Goal: Information Seeking & Learning: Find specific fact

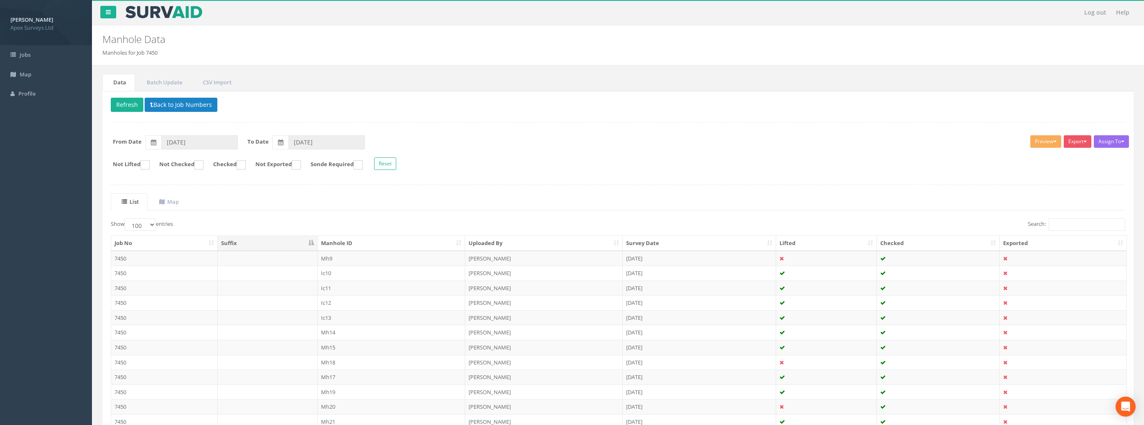
select select "100"
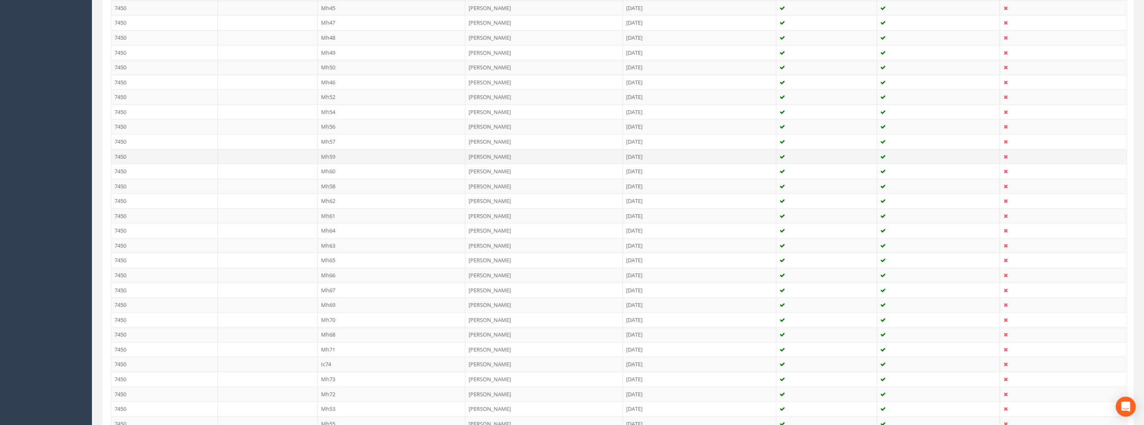
scroll to position [658, 0]
click at [319, 131] on td "Mh45" at bounding box center [392, 135] width 148 height 15
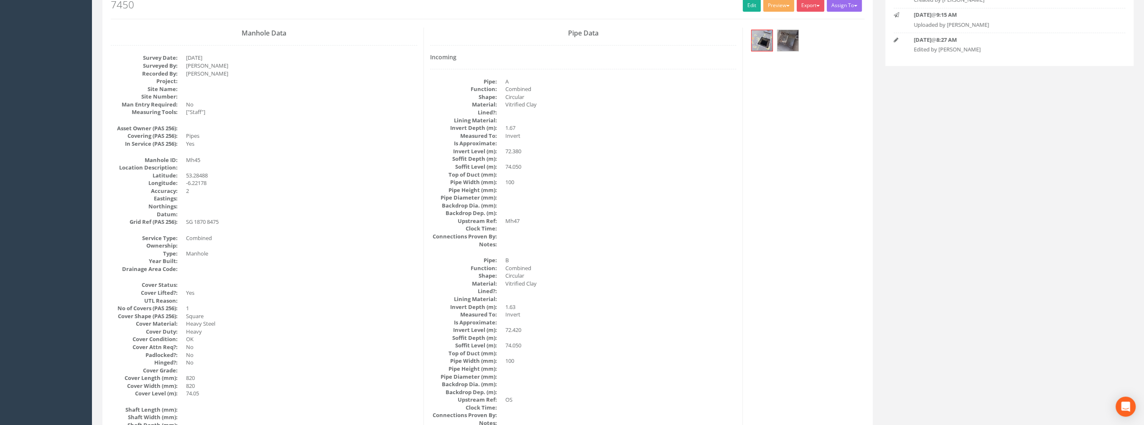
scroll to position [0, 0]
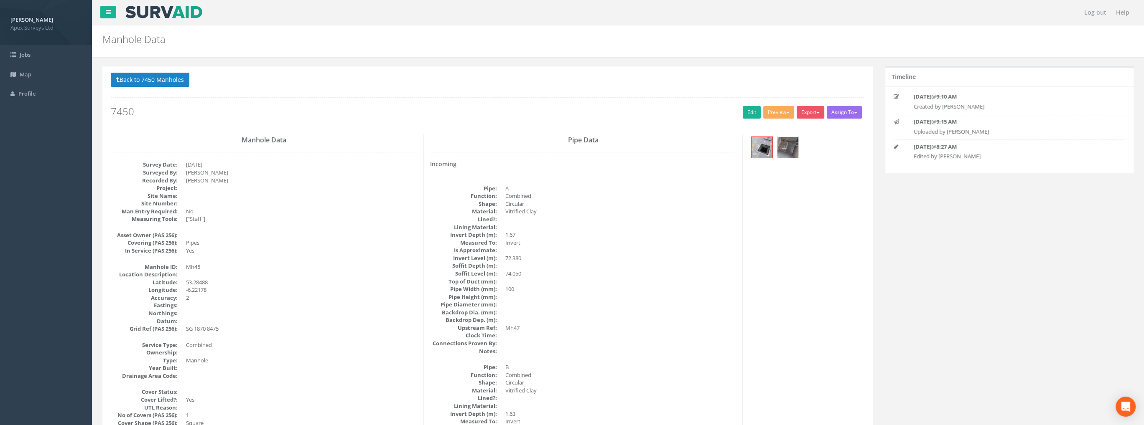
click at [788, 148] on img at bounding box center [787, 147] width 21 height 21
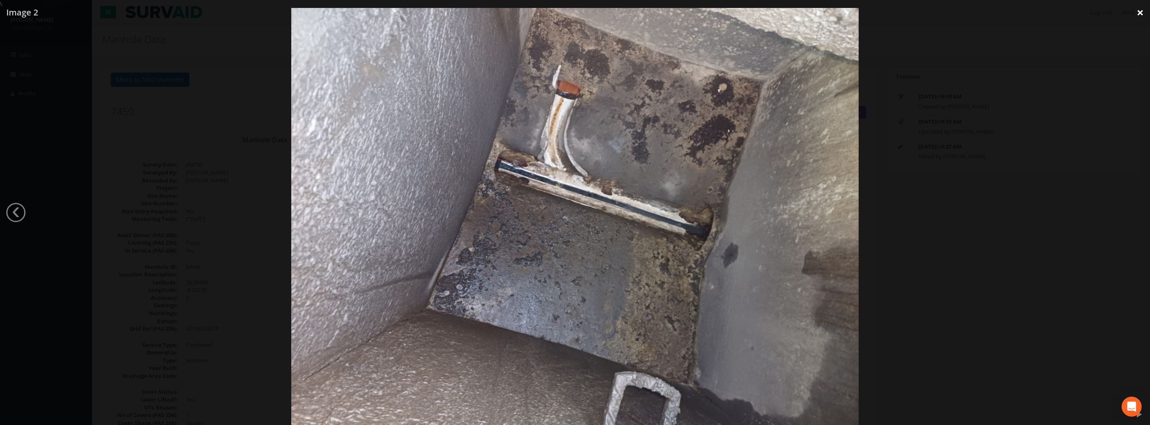
click at [1141, 16] on link "×" at bounding box center [1141, 12] width 20 height 25
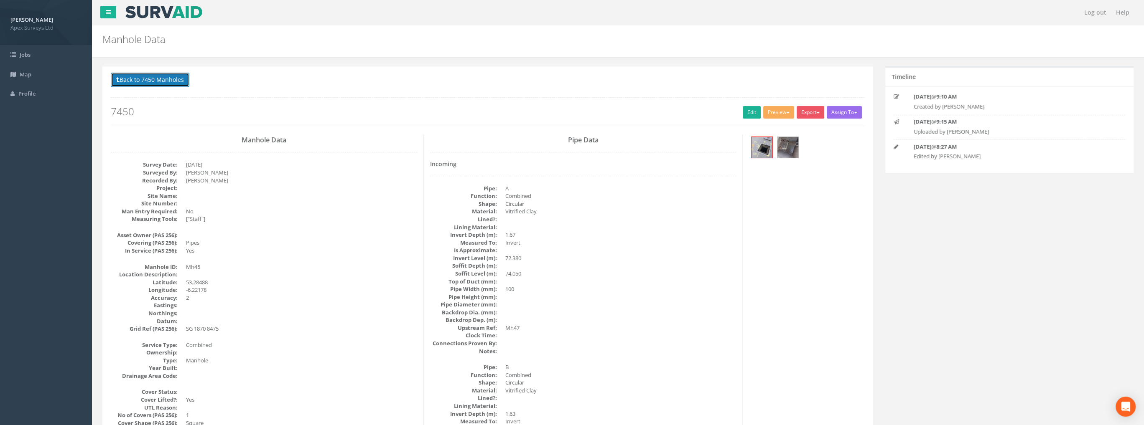
click at [156, 82] on button "Back to 7450 Manholes" at bounding box center [150, 80] width 79 height 14
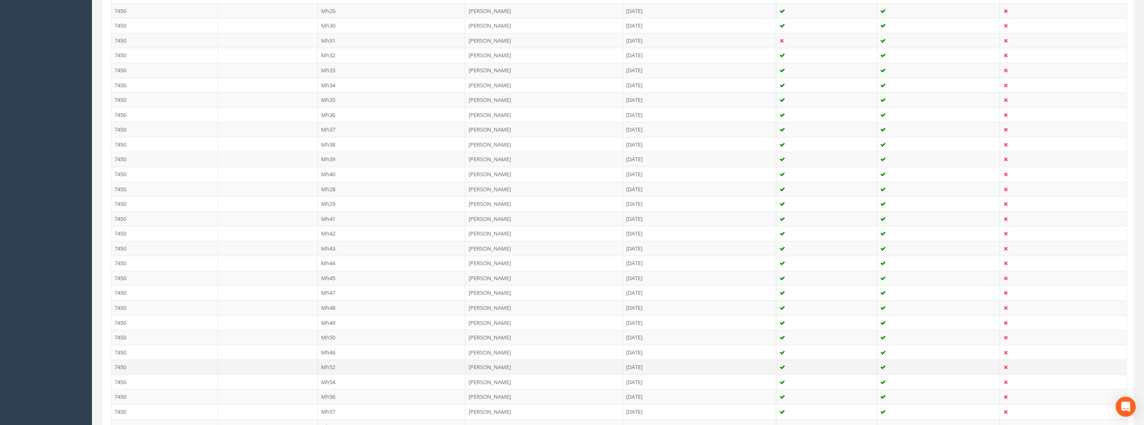
scroll to position [543, 0]
click at [122, 231] on td "7450" at bounding box center [164, 235] width 107 height 15
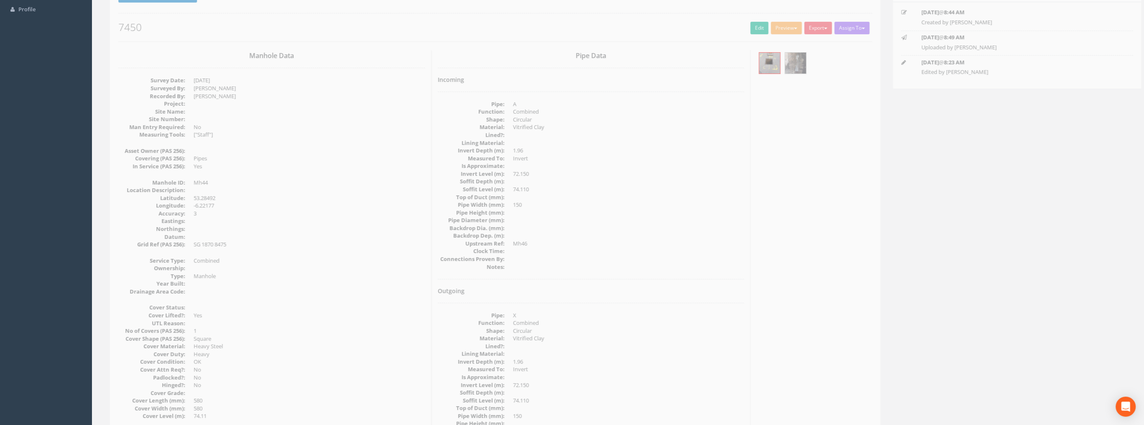
scroll to position [0, 0]
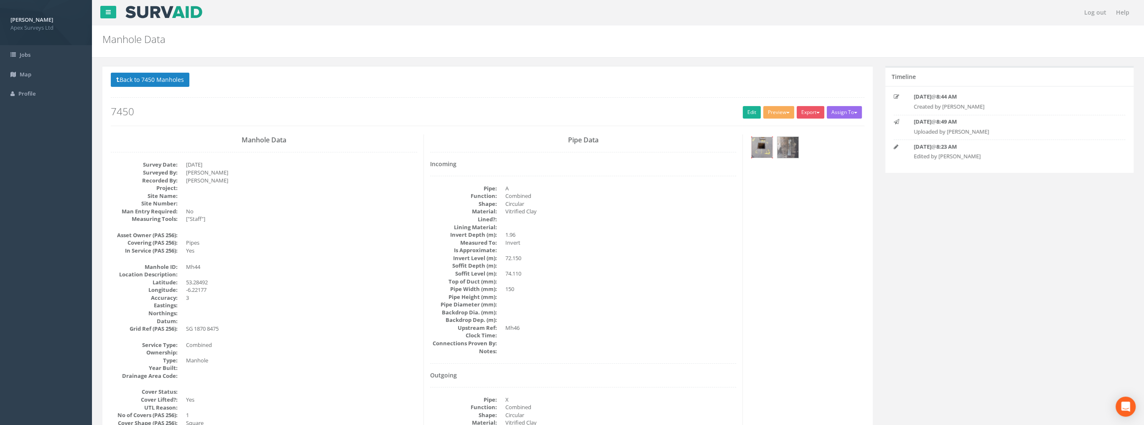
click at [761, 142] on img at bounding box center [761, 147] width 21 height 21
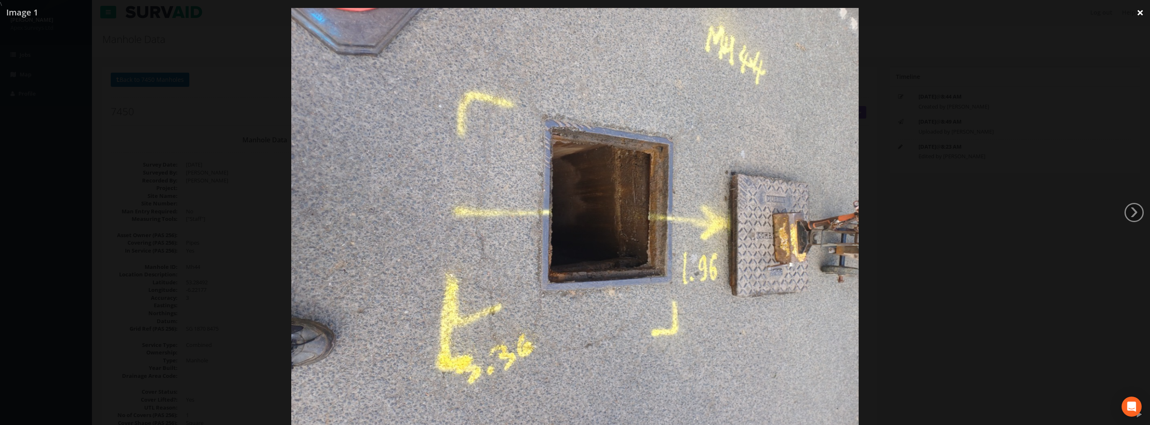
click at [1144, 14] on link "×" at bounding box center [1141, 12] width 20 height 25
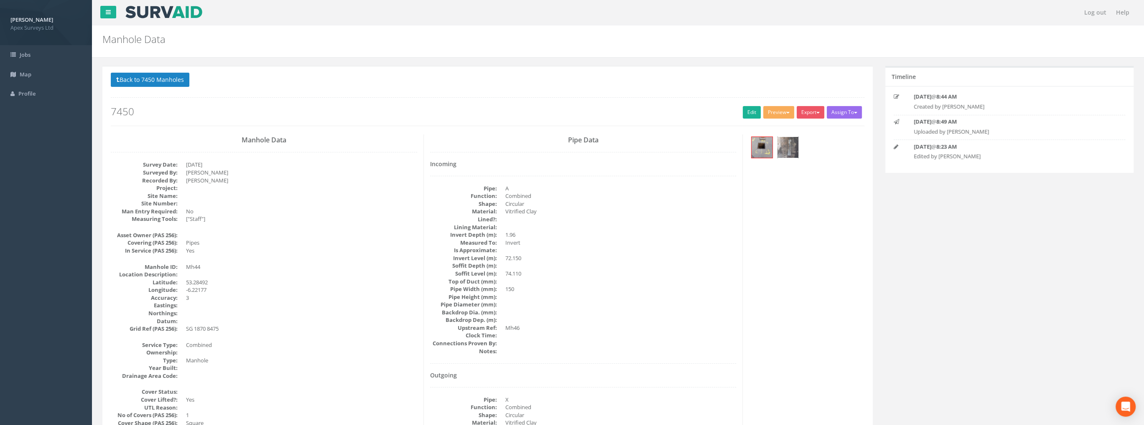
click at [791, 144] on img at bounding box center [787, 147] width 21 height 21
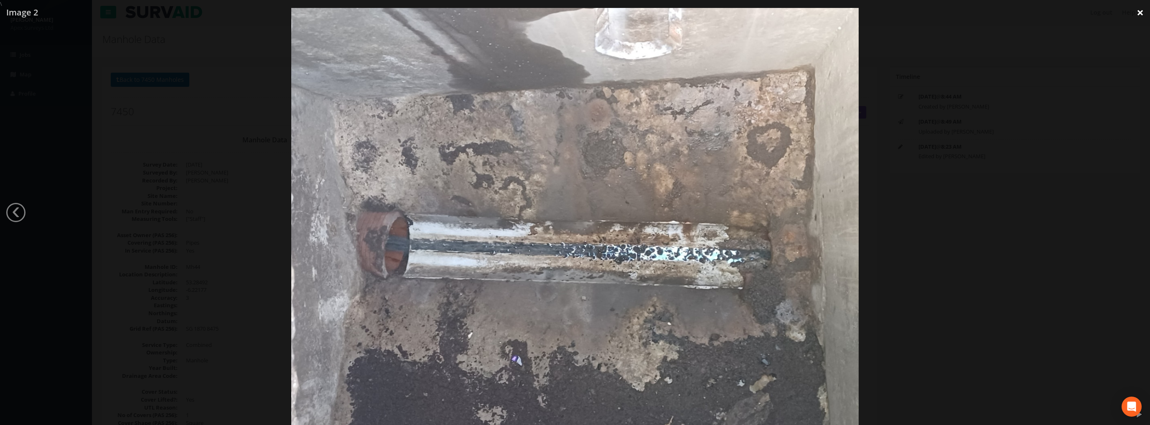
click at [1140, 15] on link "×" at bounding box center [1141, 12] width 20 height 25
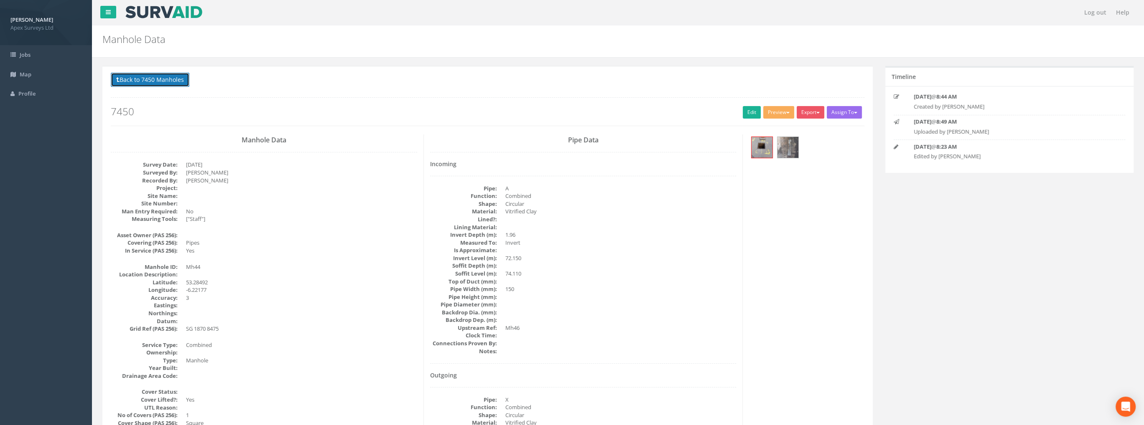
click at [156, 74] on button "Back to 7450 Manholes" at bounding box center [150, 80] width 79 height 14
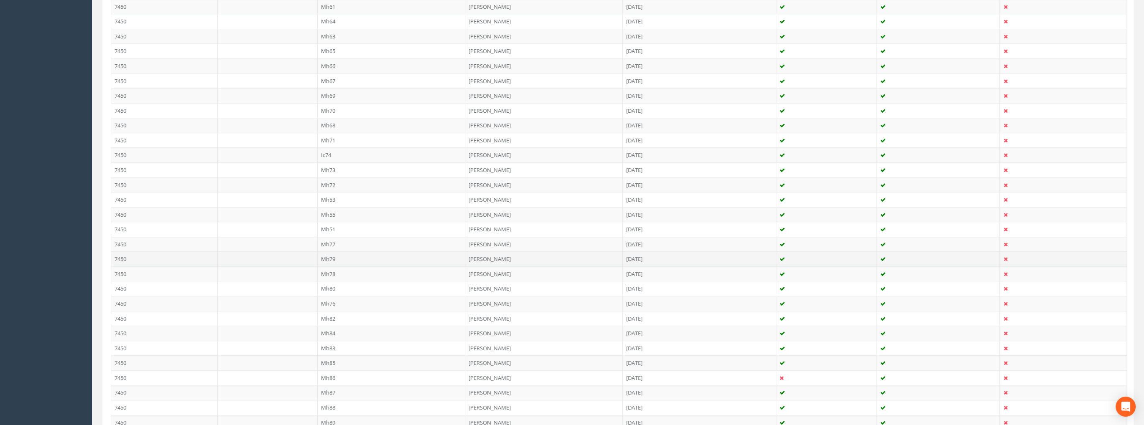
scroll to position [1003, 0]
click at [351, 348] on td "Mh85" at bounding box center [392, 355] width 148 height 15
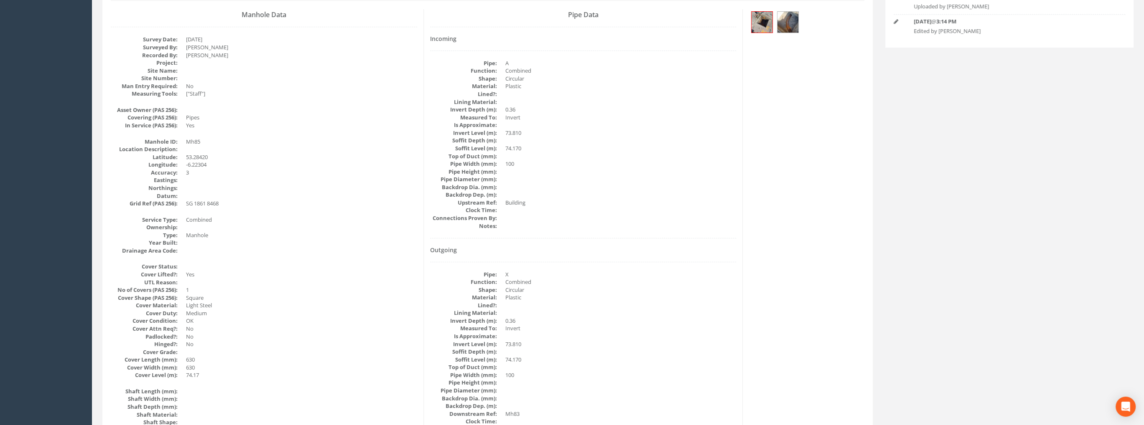
scroll to position [0, 0]
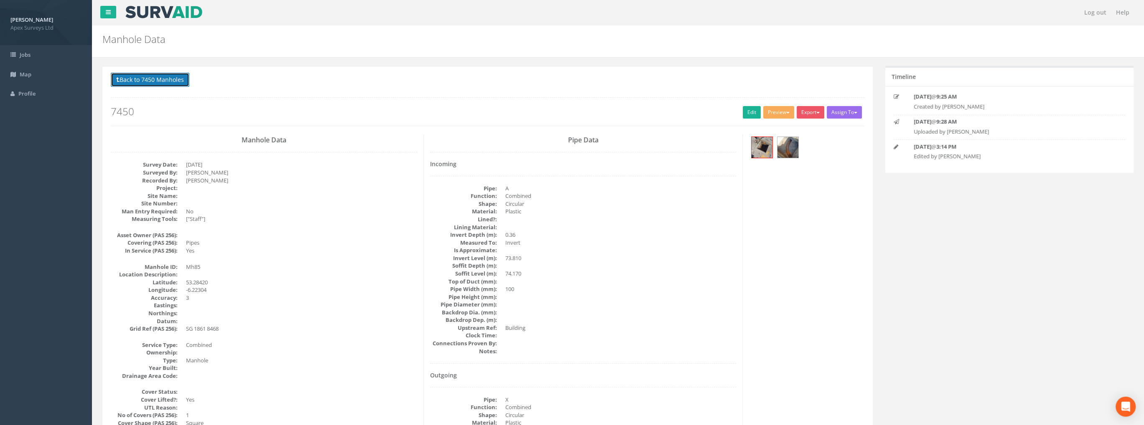
click at [163, 81] on button "Back to 7450 Manholes" at bounding box center [150, 80] width 79 height 14
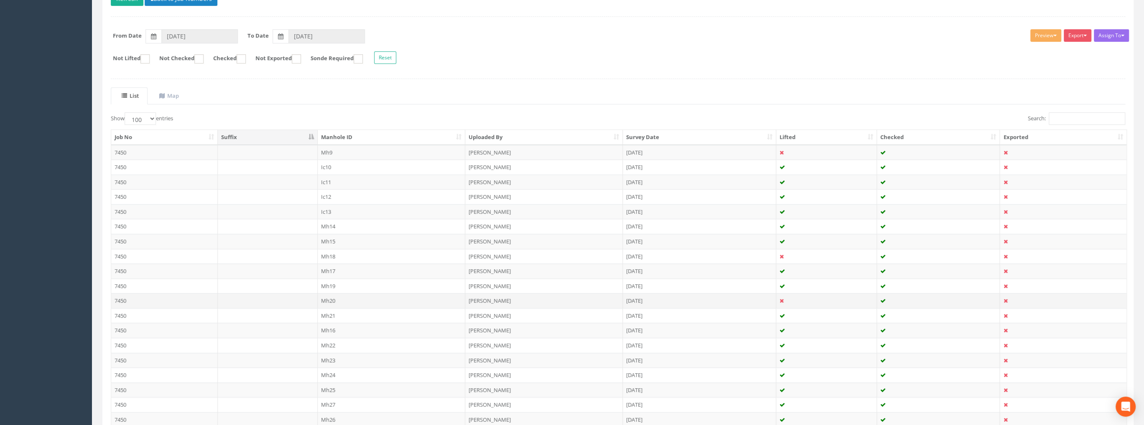
scroll to position [125, 0]
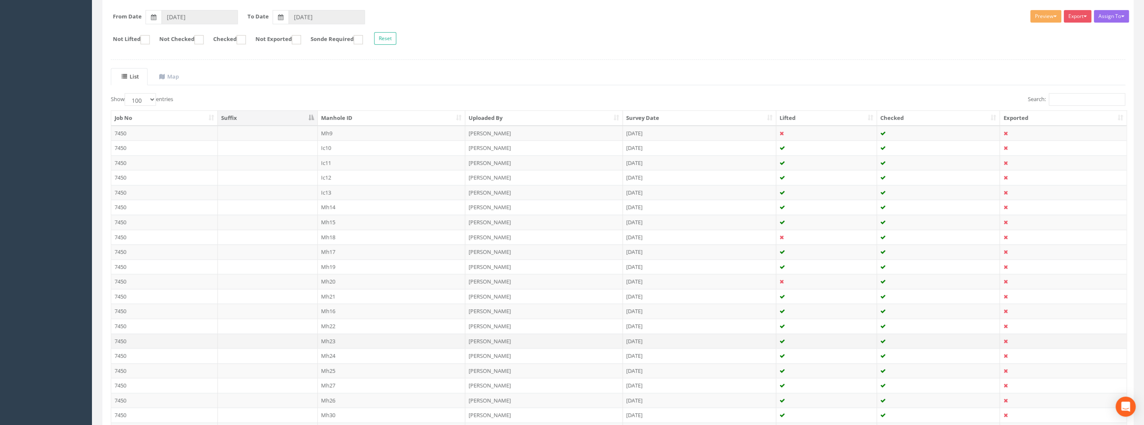
click at [170, 337] on td "7450" at bounding box center [164, 341] width 107 height 15
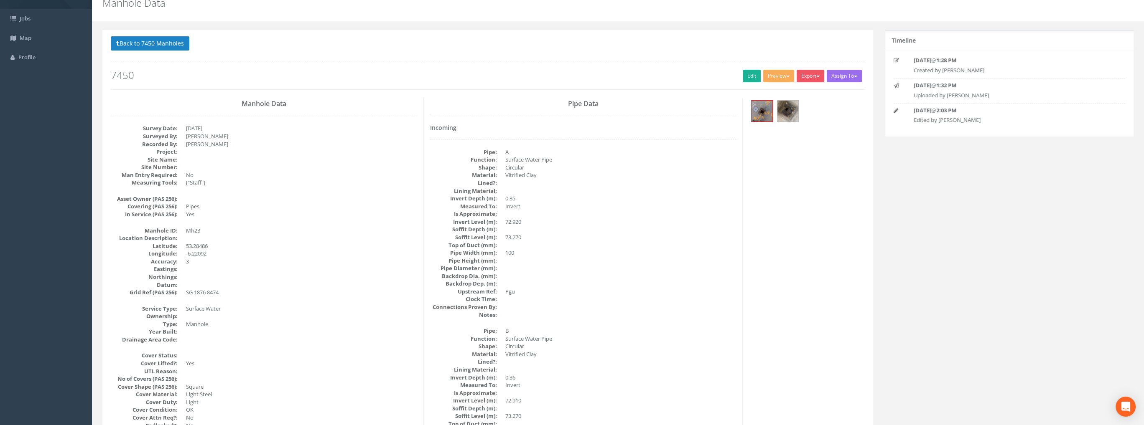
scroll to position [0, 0]
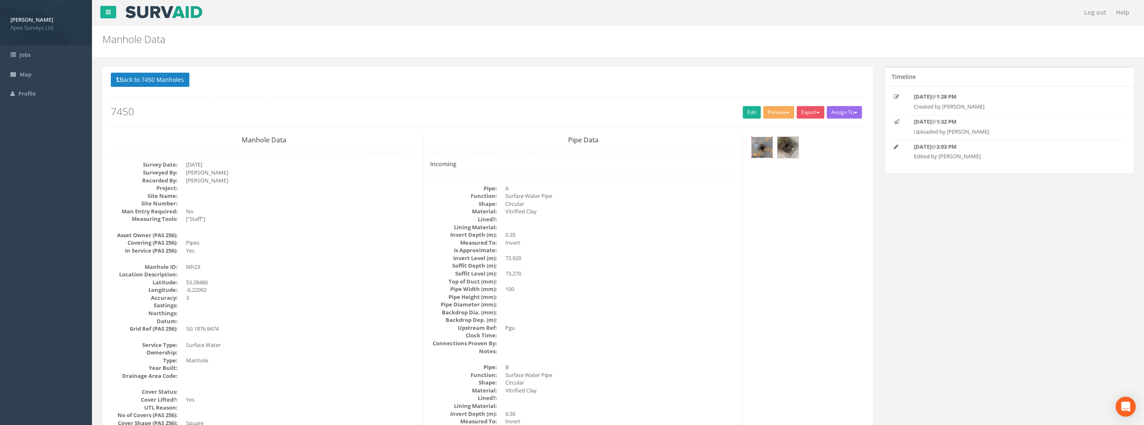
click at [766, 144] on img at bounding box center [761, 147] width 21 height 21
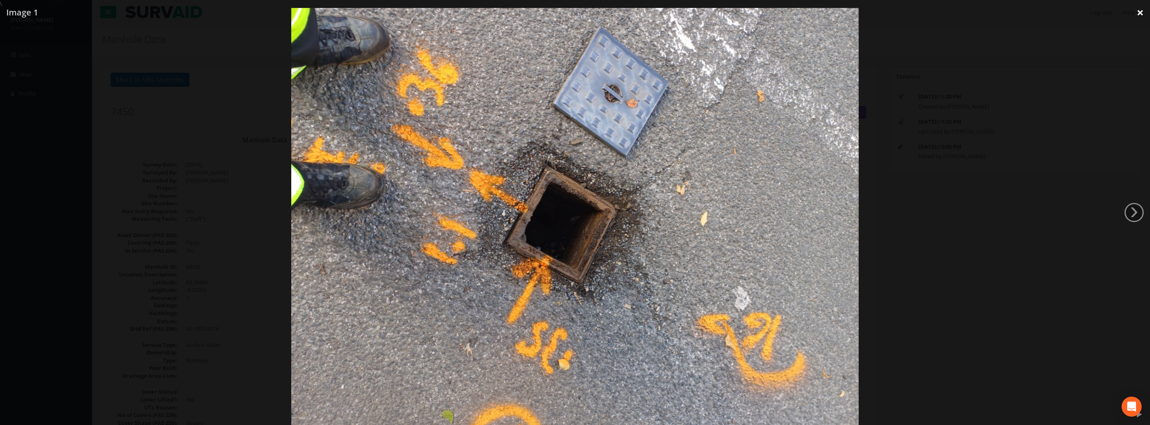
click at [1135, 8] on link "×" at bounding box center [1141, 12] width 20 height 25
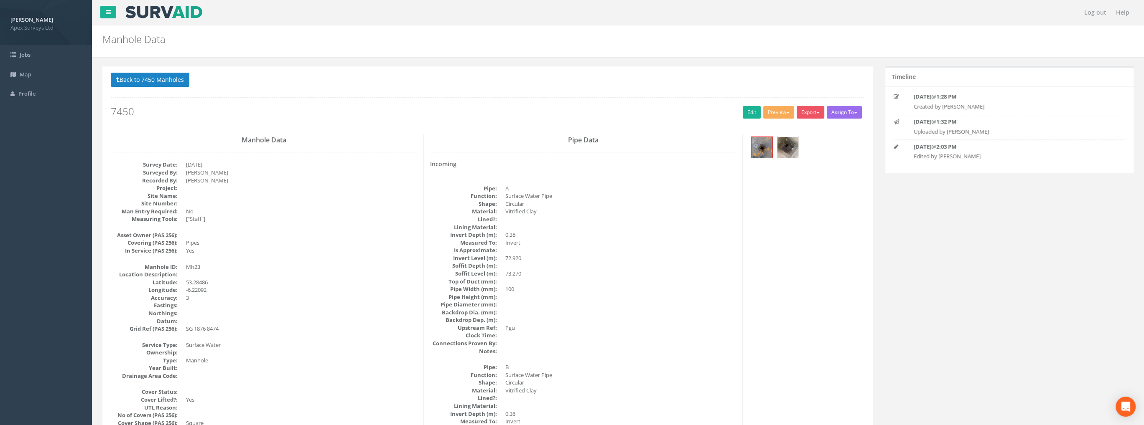
click at [790, 153] on img at bounding box center [787, 147] width 21 height 21
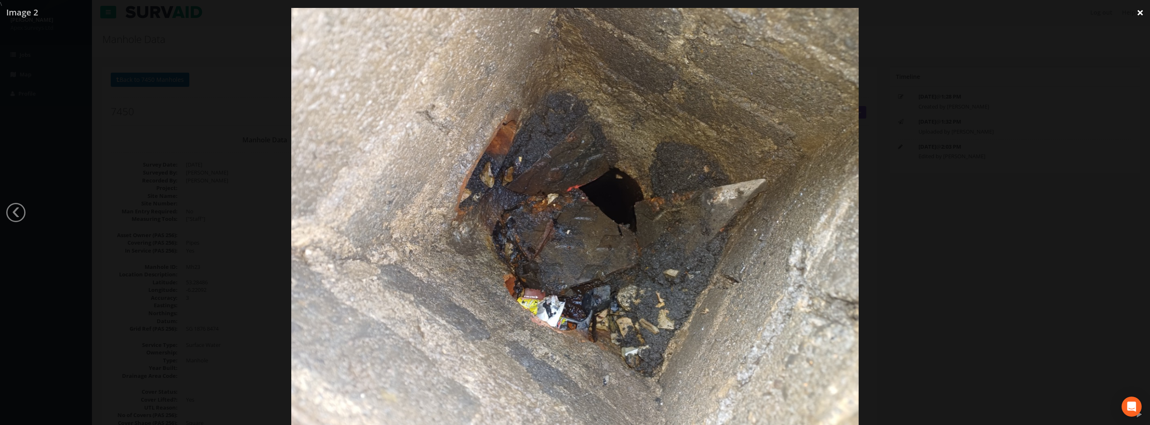
click at [1138, 15] on link "×" at bounding box center [1141, 12] width 20 height 25
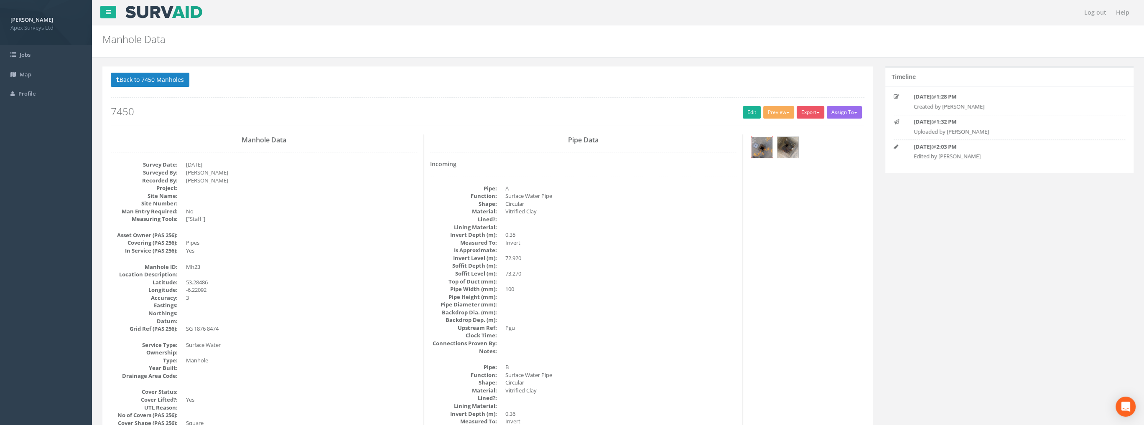
click at [762, 148] on img at bounding box center [761, 147] width 21 height 21
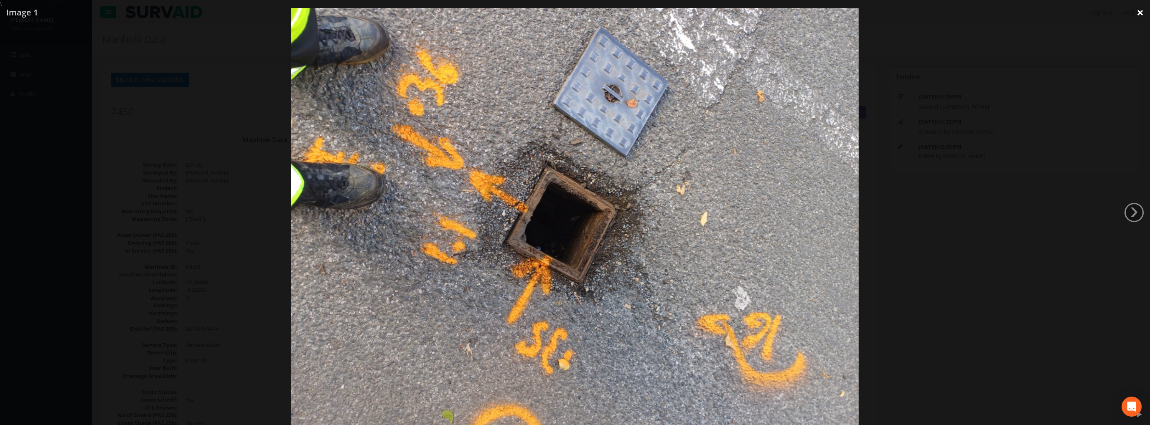
drag, startPoint x: 1138, startPoint y: 15, endPoint x: 1133, endPoint y: 17, distance: 4.8
click at [1137, 15] on link "×" at bounding box center [1141, 12] width 20 height 25
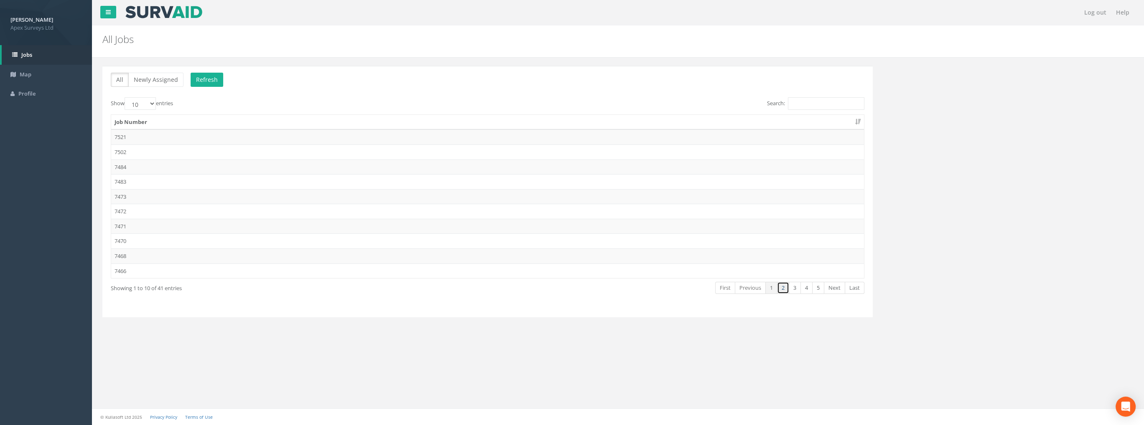
click at [784, 288] on link "2" at bounding box center [783, 288] width 12 height 12
click at [125, 256] on td "7450" at bounding box center [487, 256] width 753 height 15
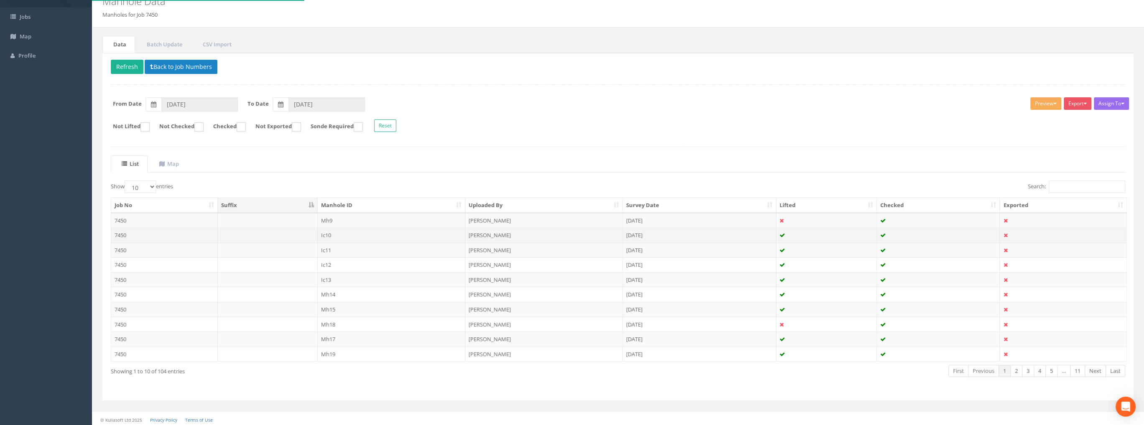
scroll to position [38, 0]
click at [147, 186] on select "10 25 50 100" at bounding box center [140, 186] width 31 height 13
select select "100"
click at [126, 180] on select "10 25 50 100" at bounding box center [140, 186] width 31 height 13
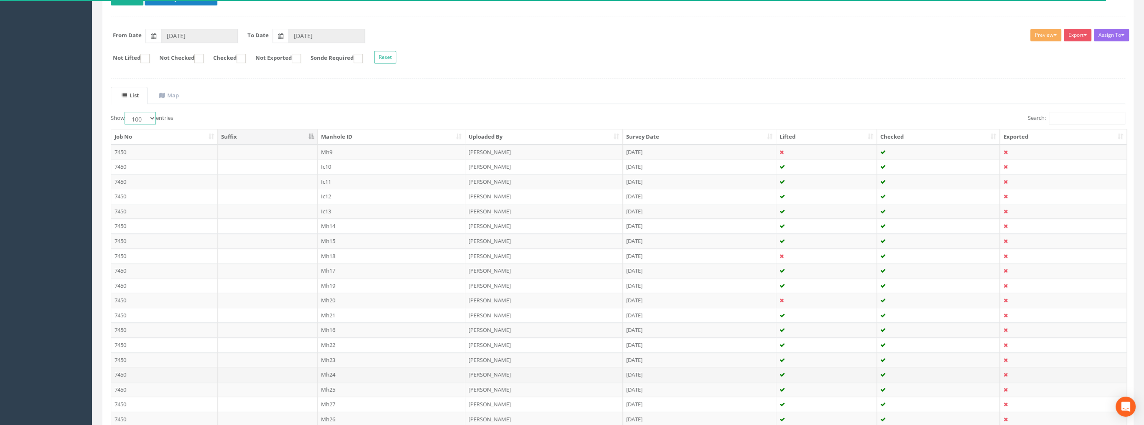
scroll to position [199, 0]
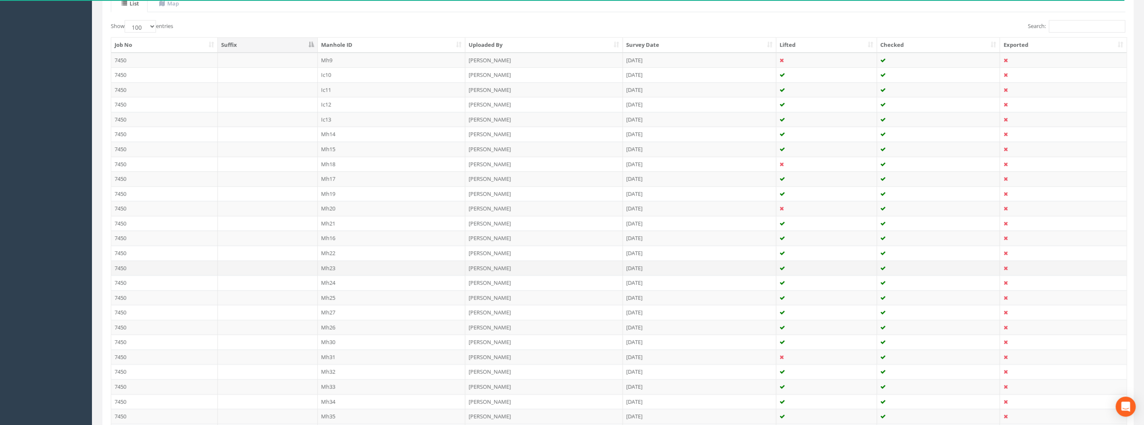
click at [144, 267] on td "7450" at bounding box center [164, 268] width 107 height 15
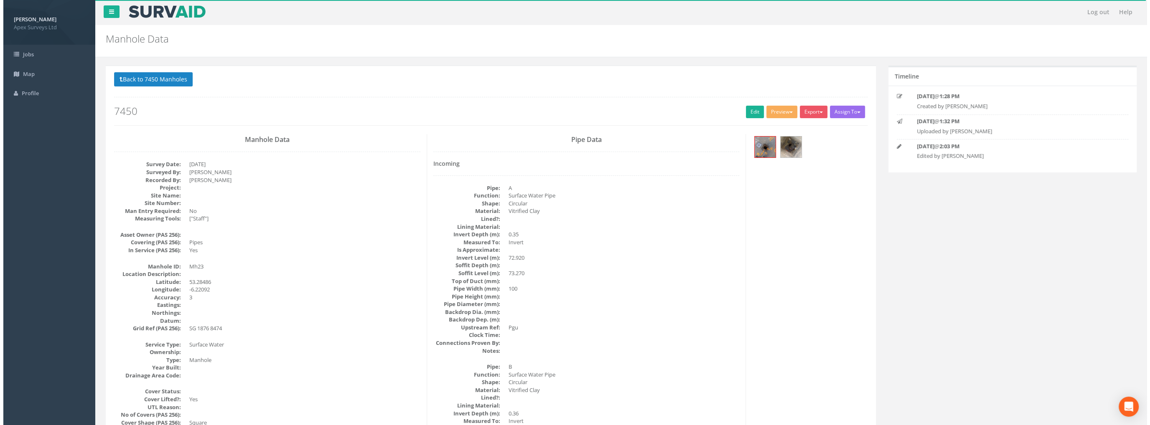
scroll to position [0, 0]
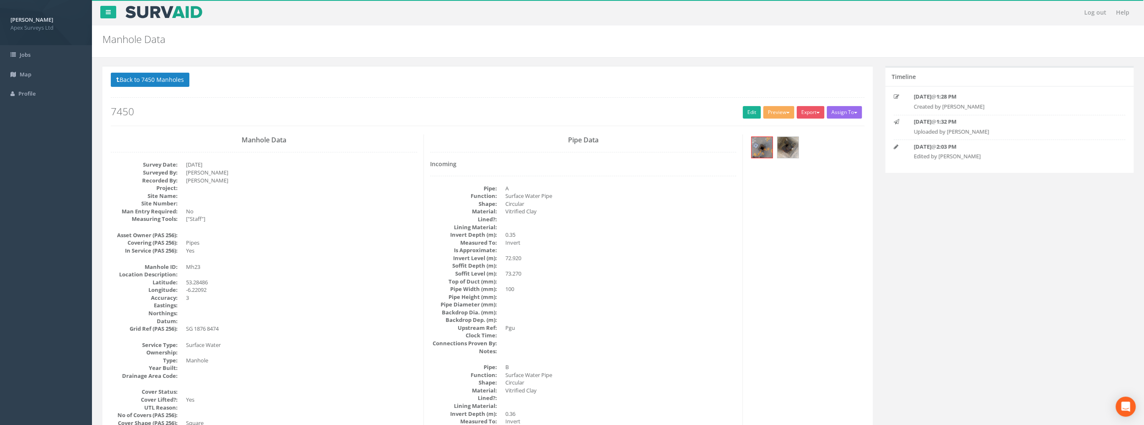
click at [775, 147] on div at bounding box center [806, 149] width 115 height 28
click at [786, 146] on img at bounding box center [787, 147] width 21 height 21
